Goal: Feedback & Contribution: Contribute content

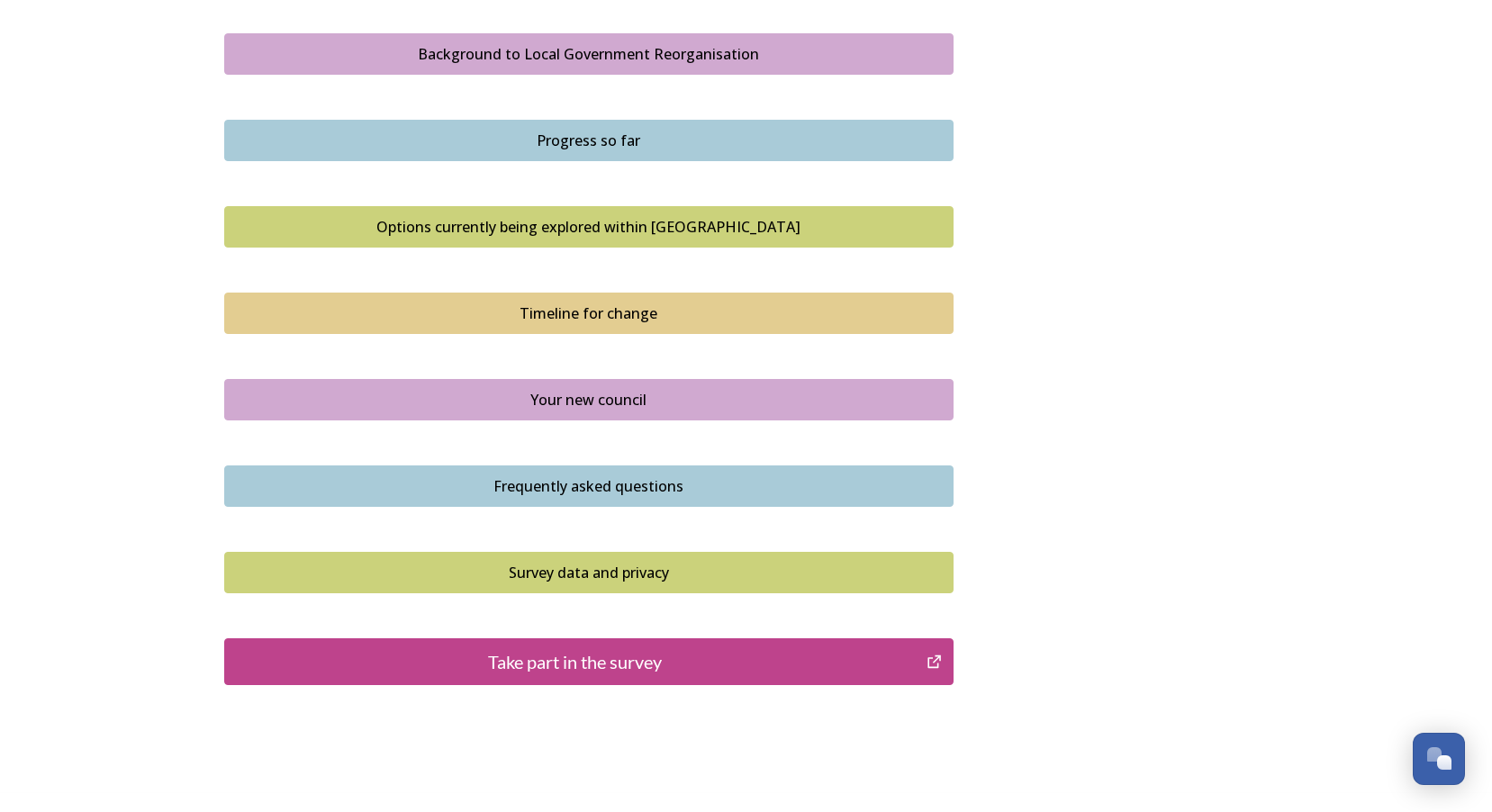
scroll to position [1080, 0]
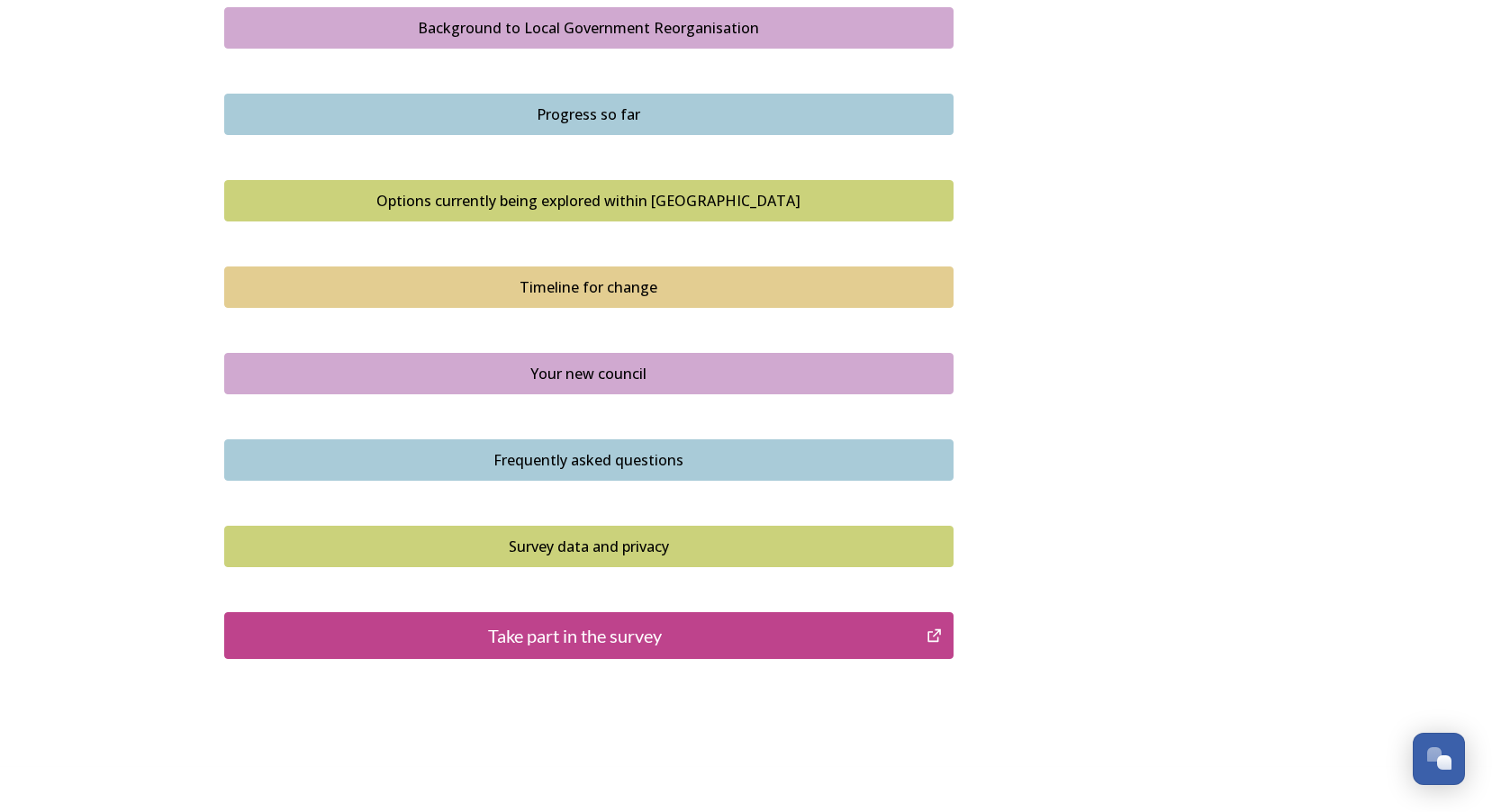
click at [587, 632] on div "Take part in the survey" at bounding box center [577, 635] width 684 height 27
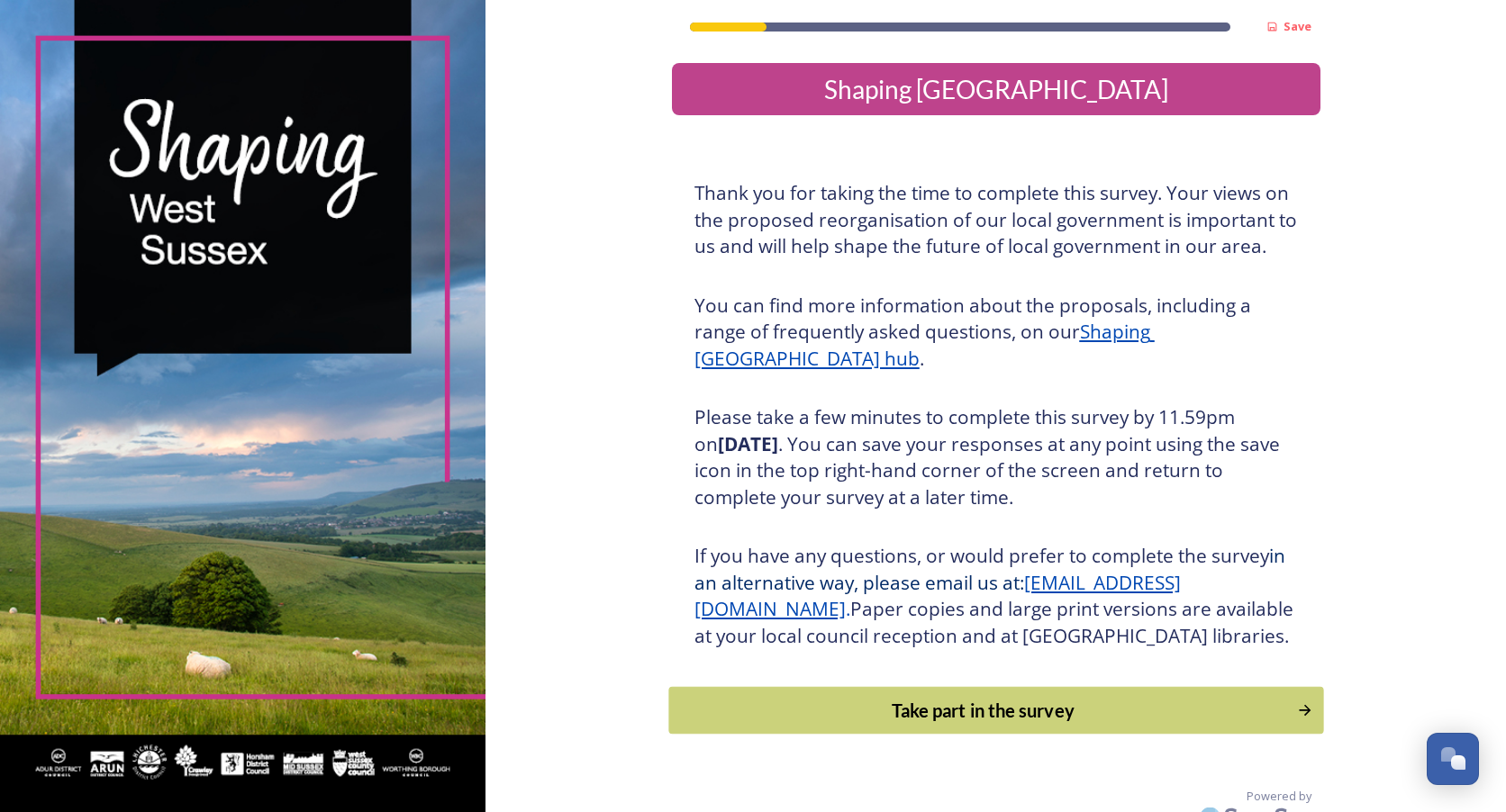
click at [990, 725] on div "Take part in the survey" at bounding box center [982, 710] width 609 height 27
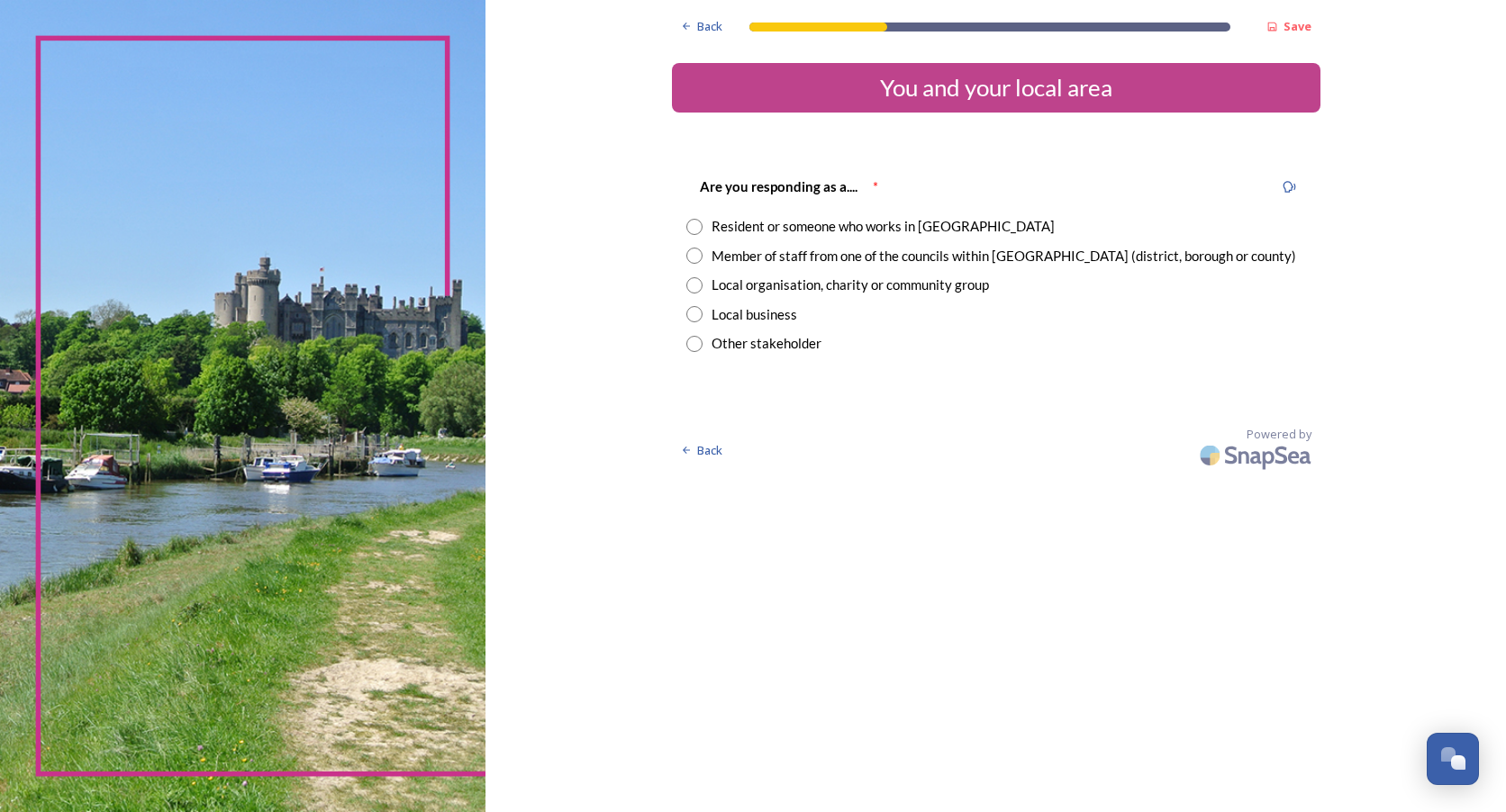
click at [692, 225] on input "radio" at bounding box center [694, 227] width 16 height 16
radio input "true"
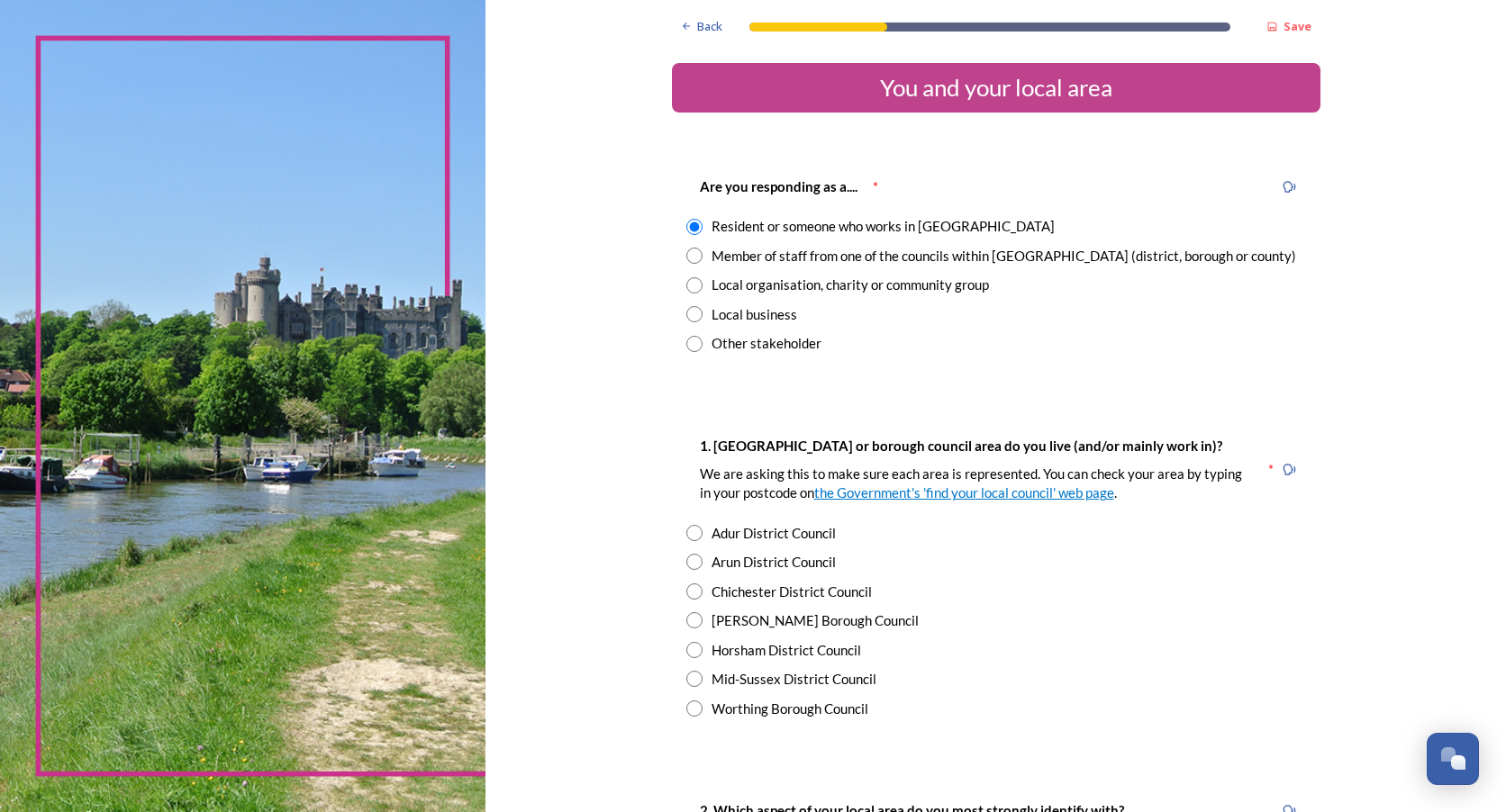
click at [687, 565] on input "radio" at bounding box center [694, 562] width 16 height 16
radio input "true"
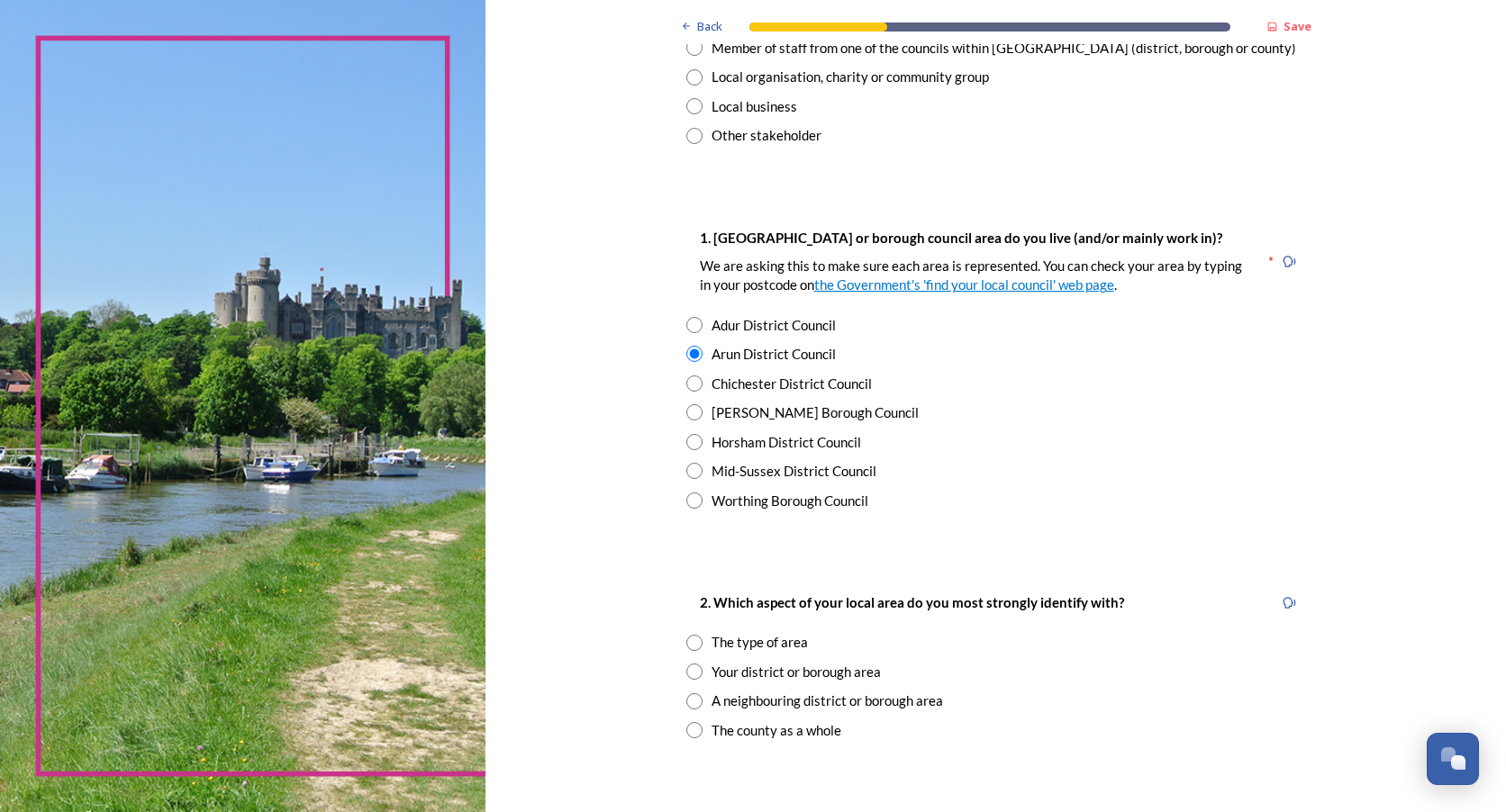
scroll to position [450, 0]
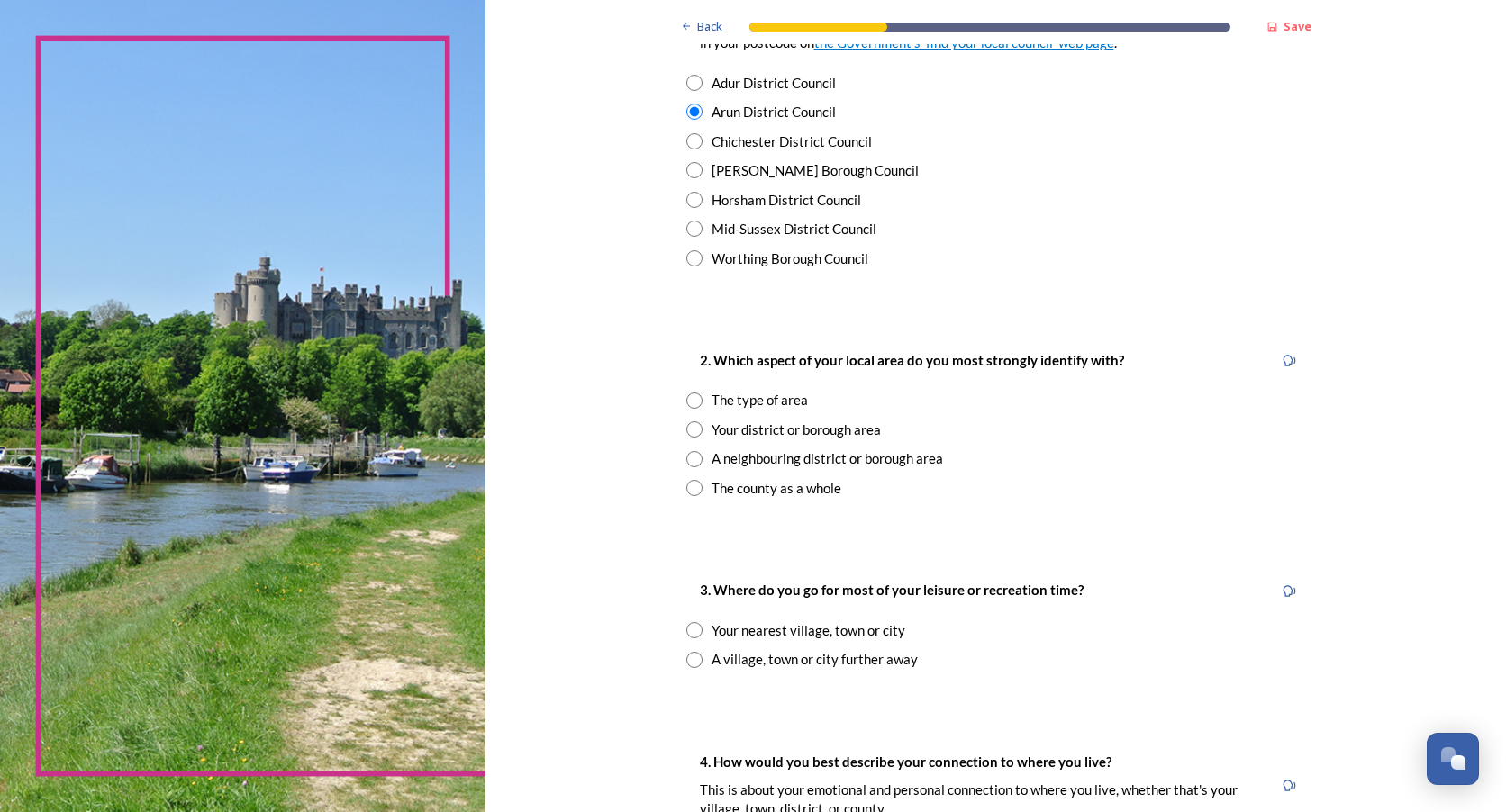
click at [687, 402] on input "radio" at bounding box center [694, 401] width 16 height 16
radio input "true"
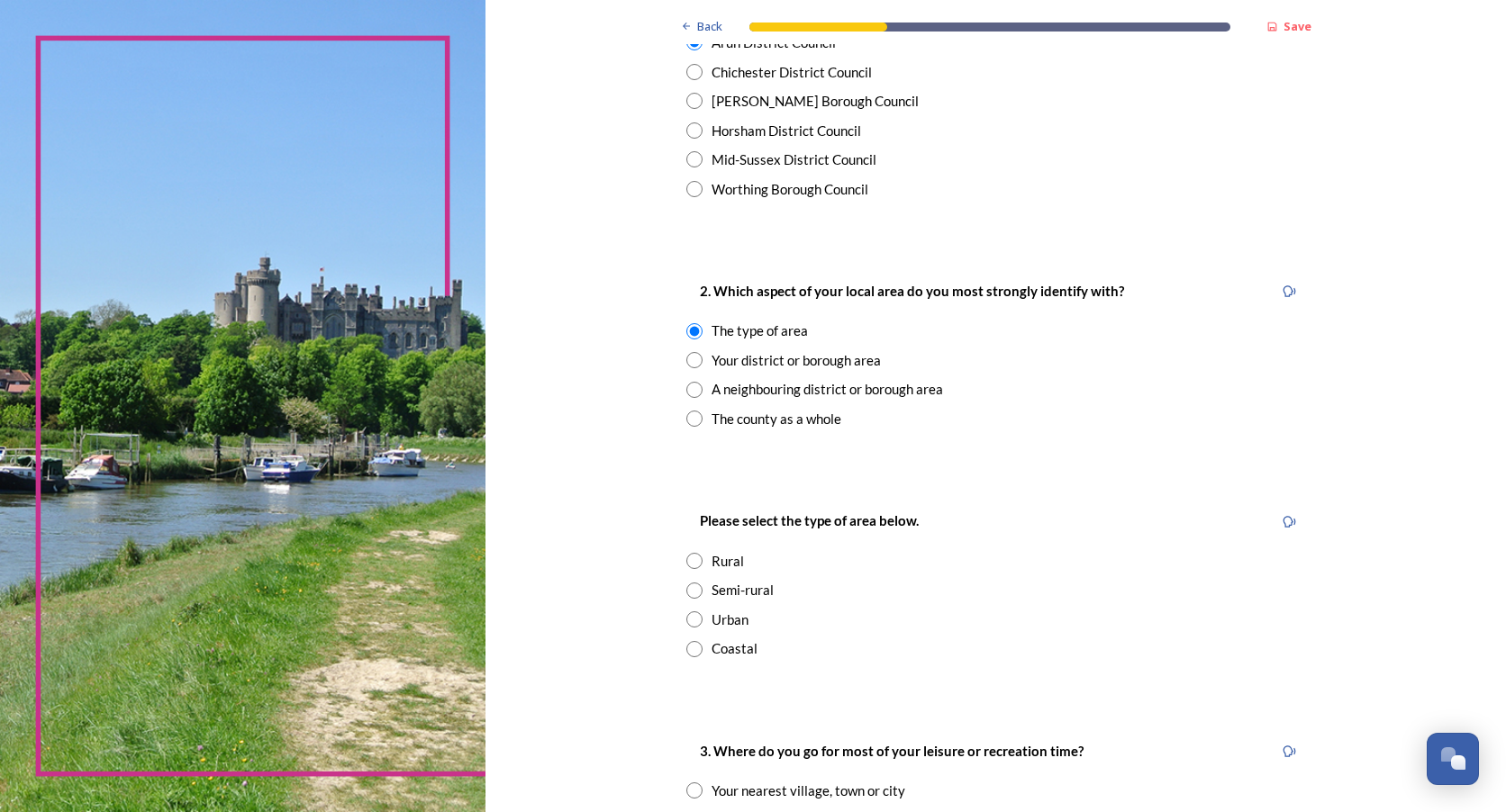
scroll to position [630, 0]
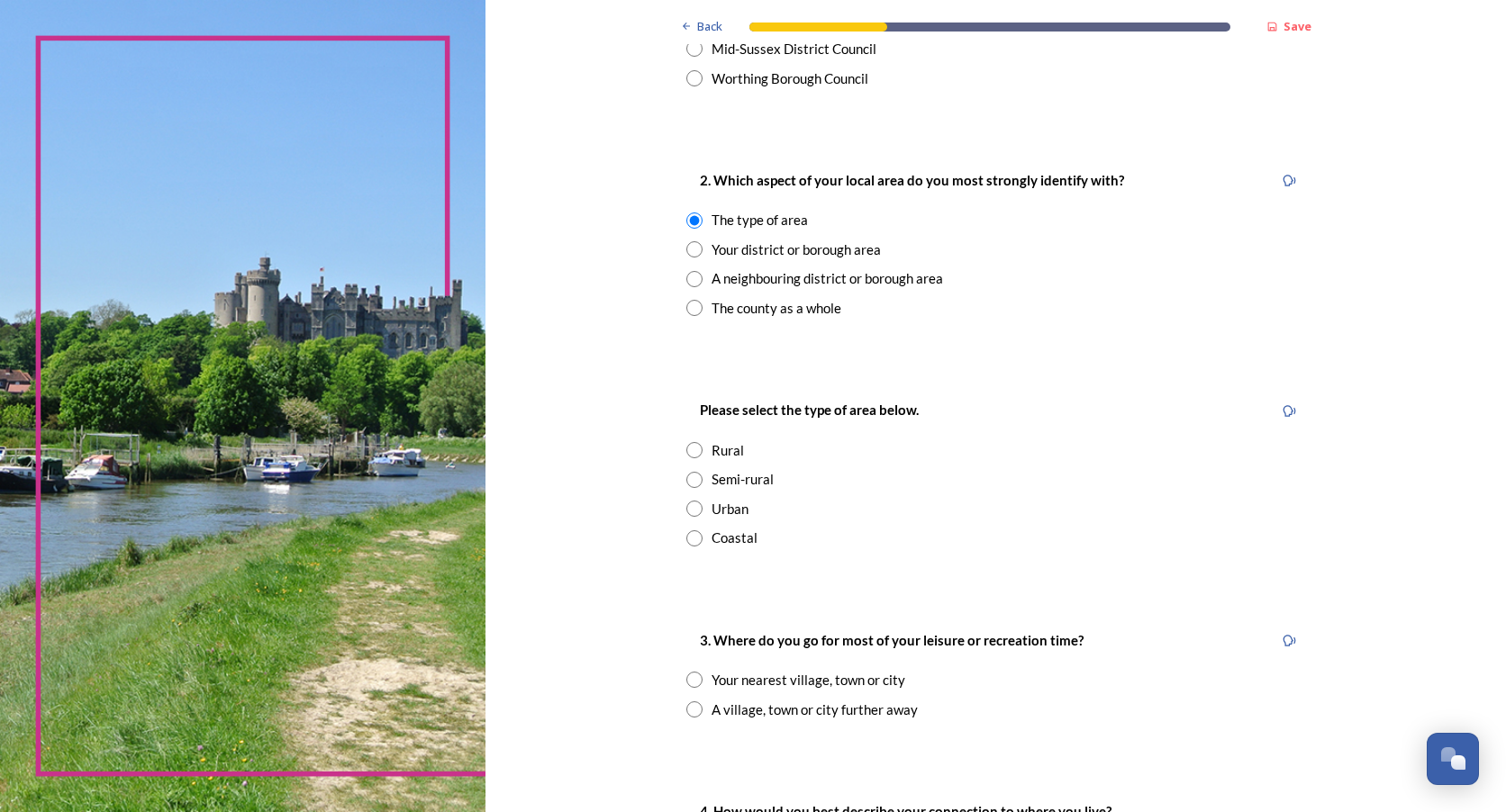
click at [688, 504] on input "radio" at bounding box center [694, 509] width 16 height 16
radio input "true"
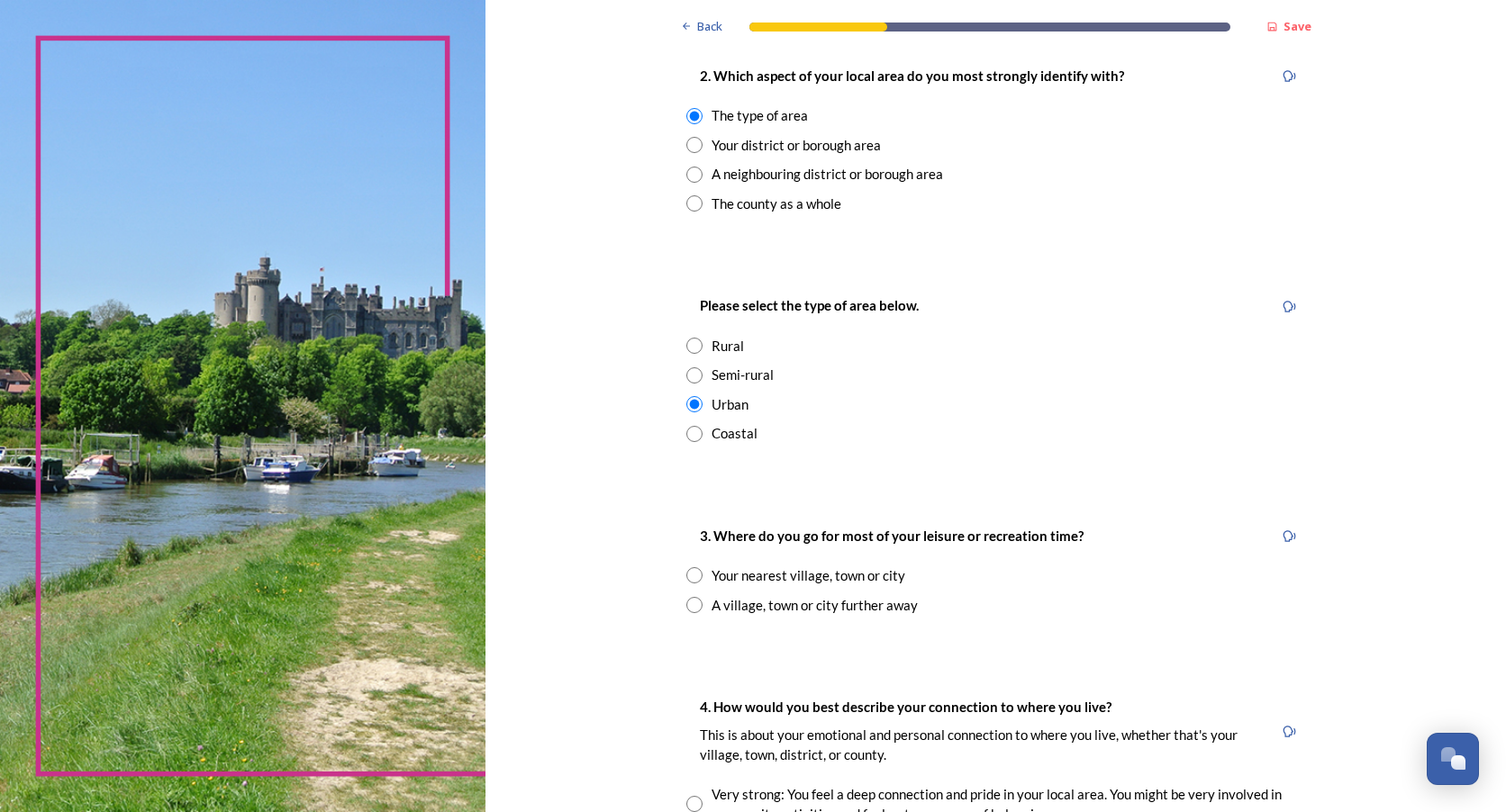
scroll to position [991, 0]
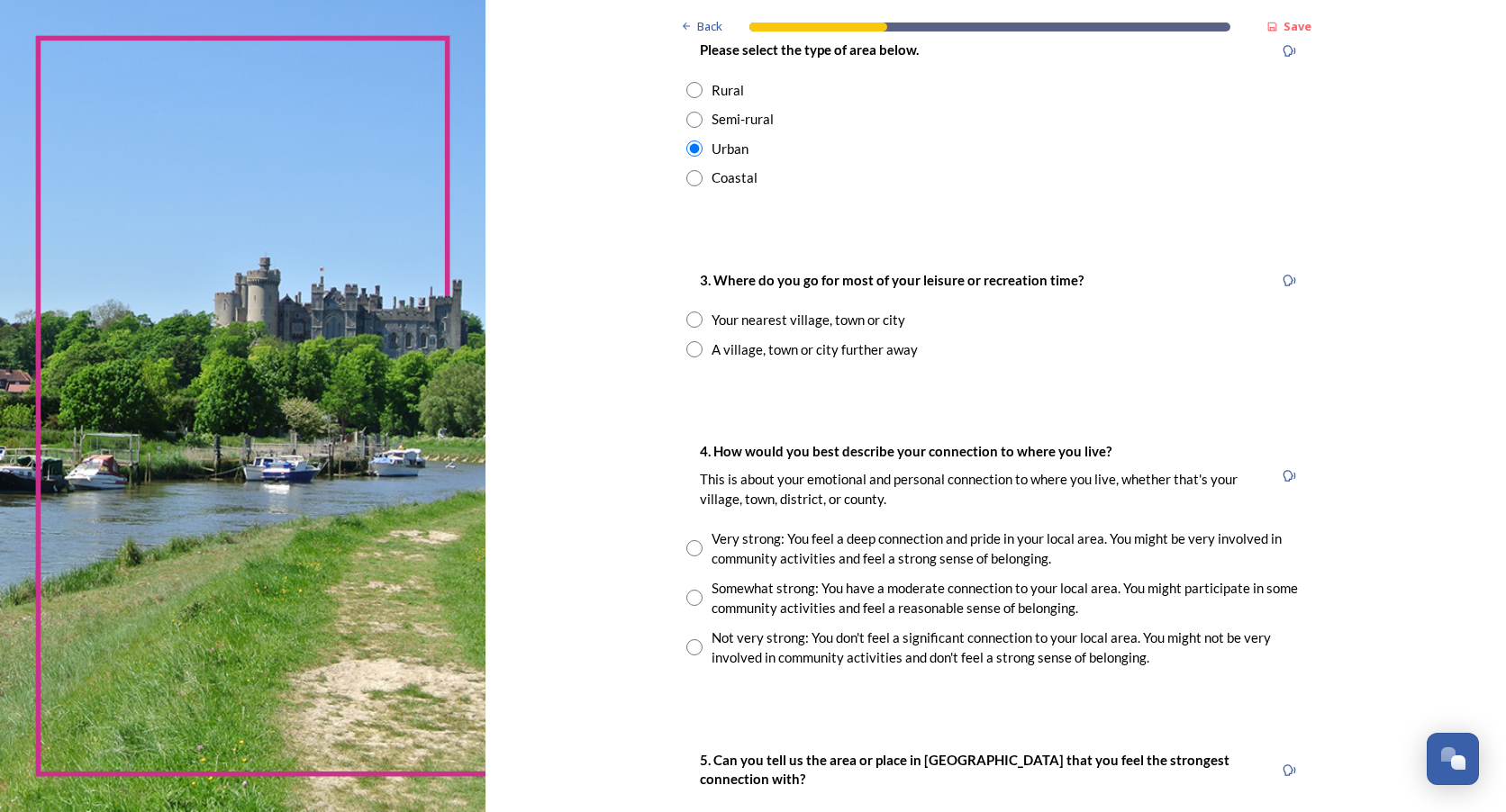
click at [686, 314] on input "radio" at bounding box center [694, 320] width 16 height 16
radio input "true"
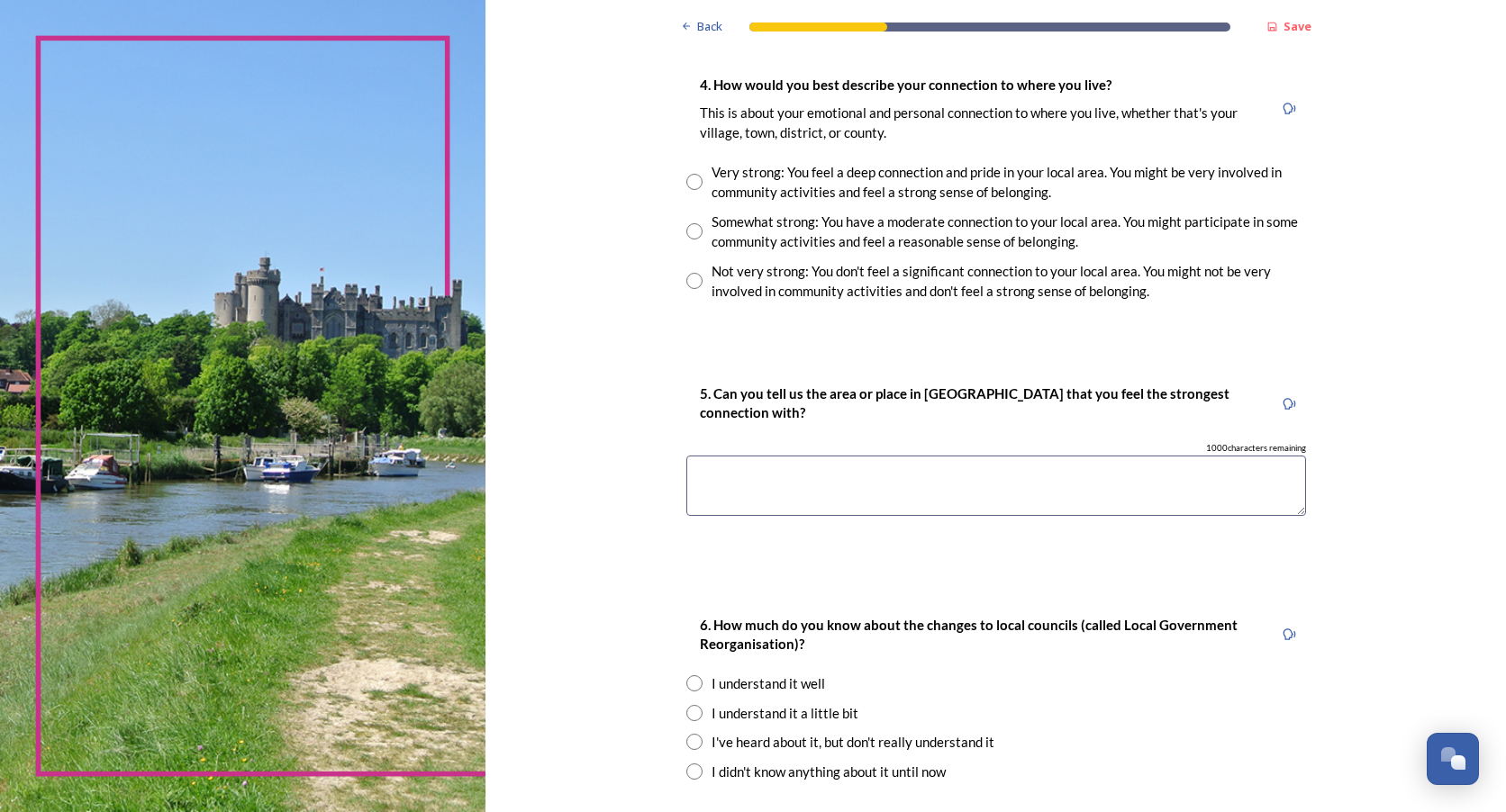
scroll to position [1726, 0]
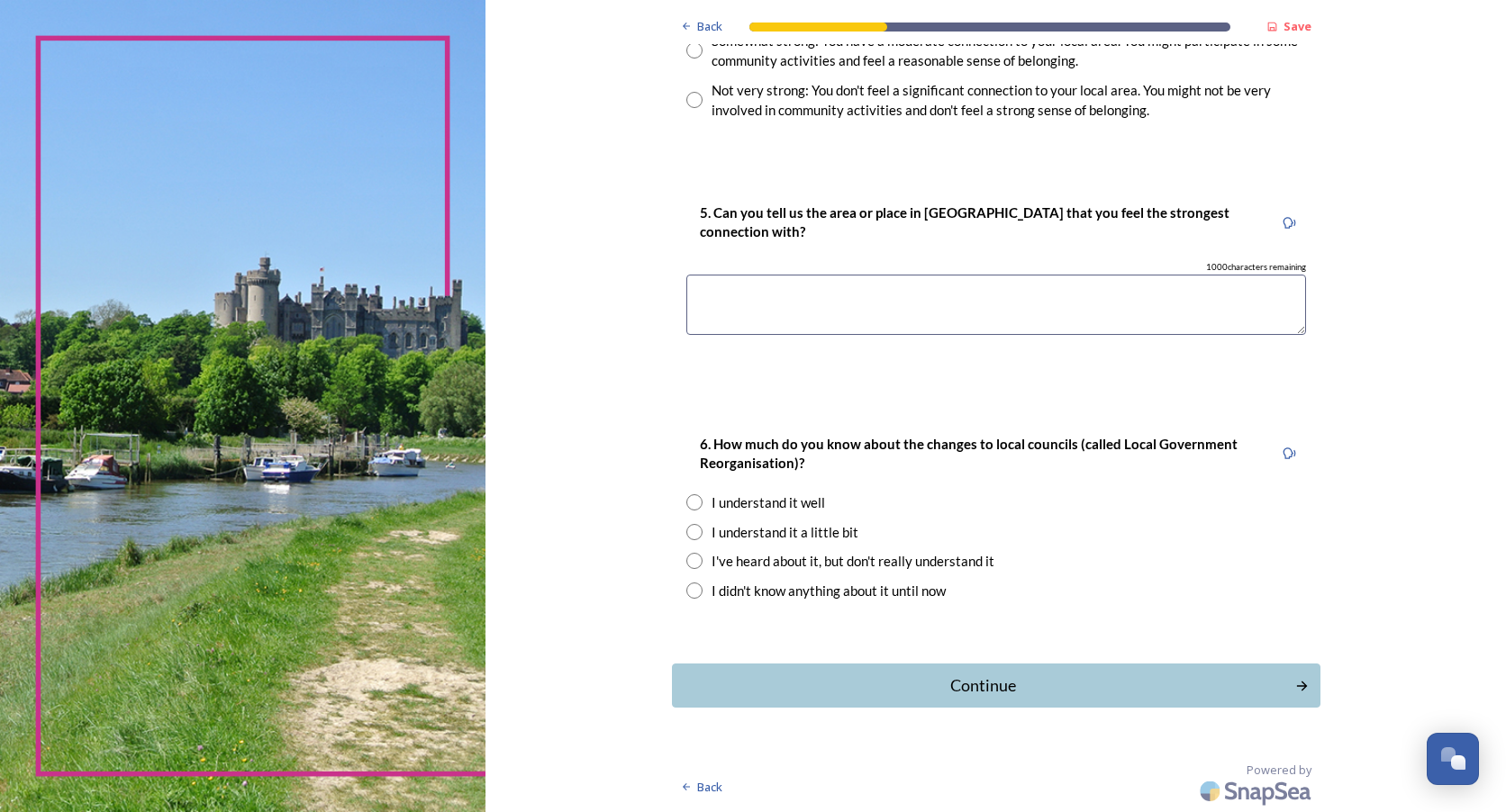
click at [686, 561] on input "radio" at bounding box center [694, 561] width 16 height 16
radio input "true"
click at [1001, 691] on div "Continue" at bounding box center [982, 686] width 609 height 24
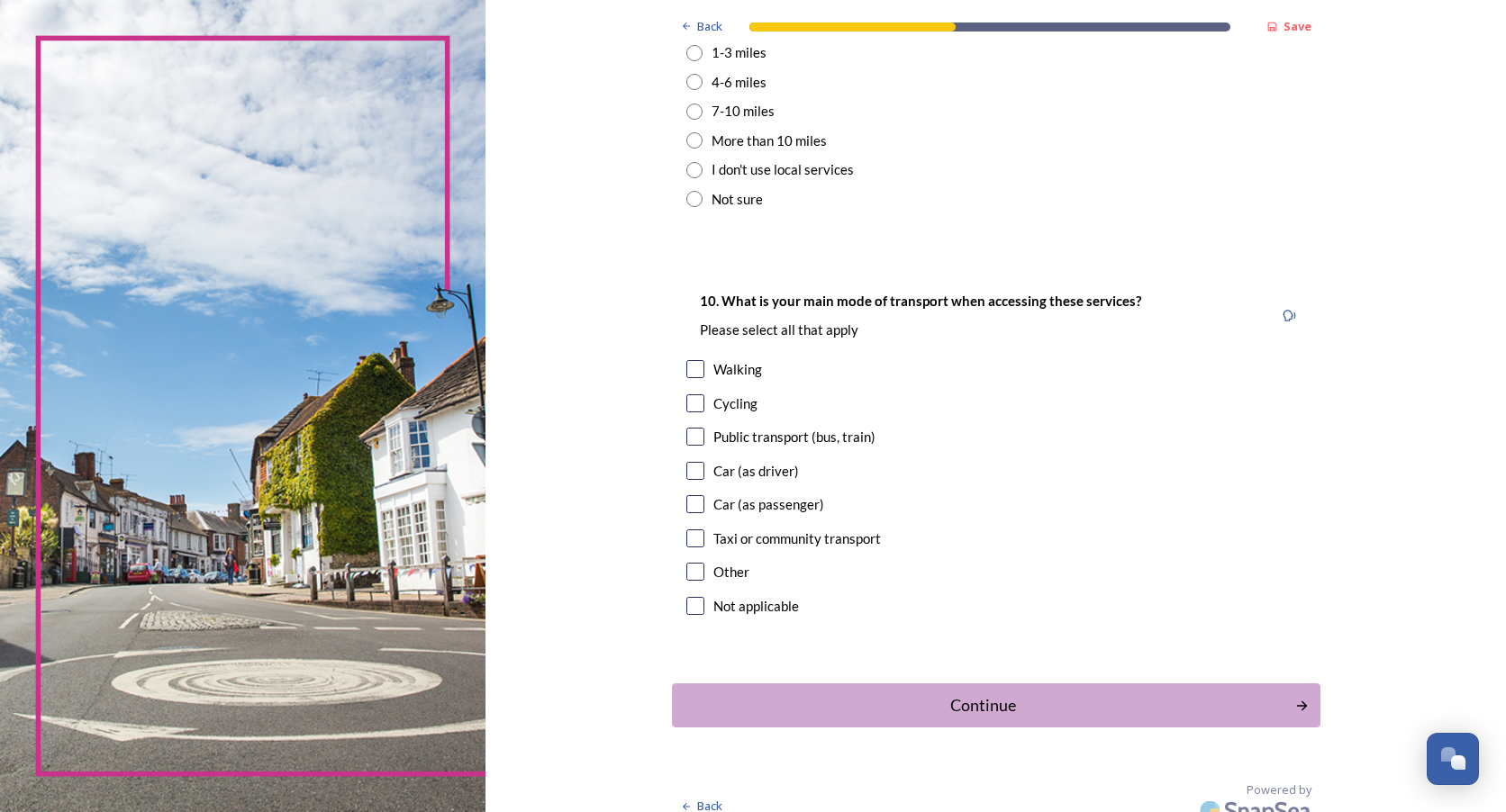
scroll to position [1468, 0]
